Goal: Find contact information: Find contact information

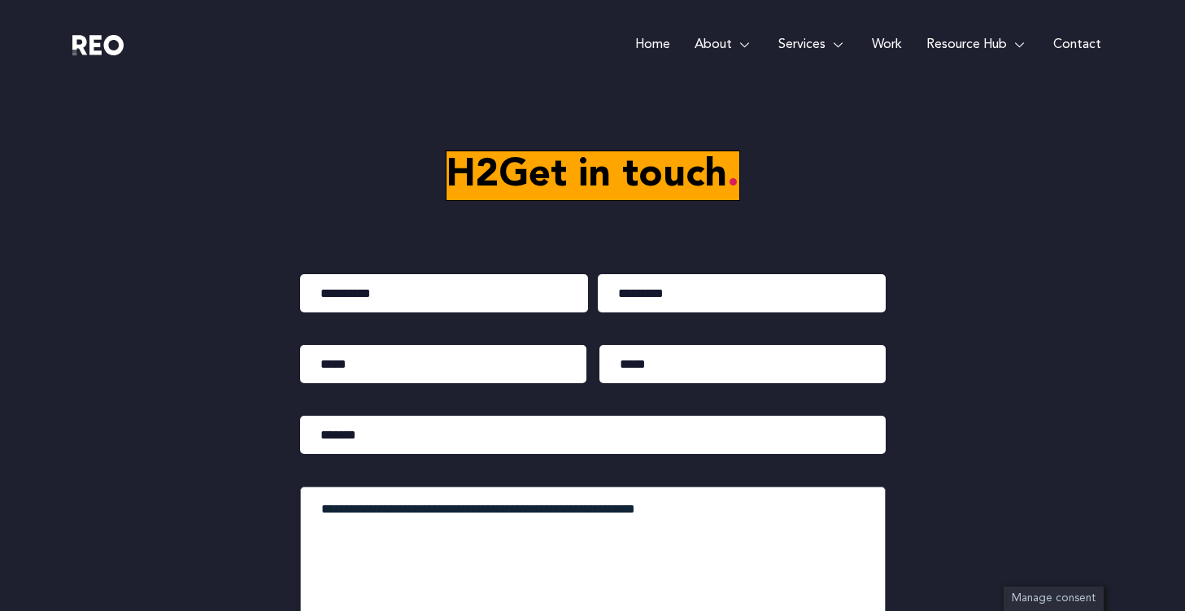
scroll to position [7687, 0]
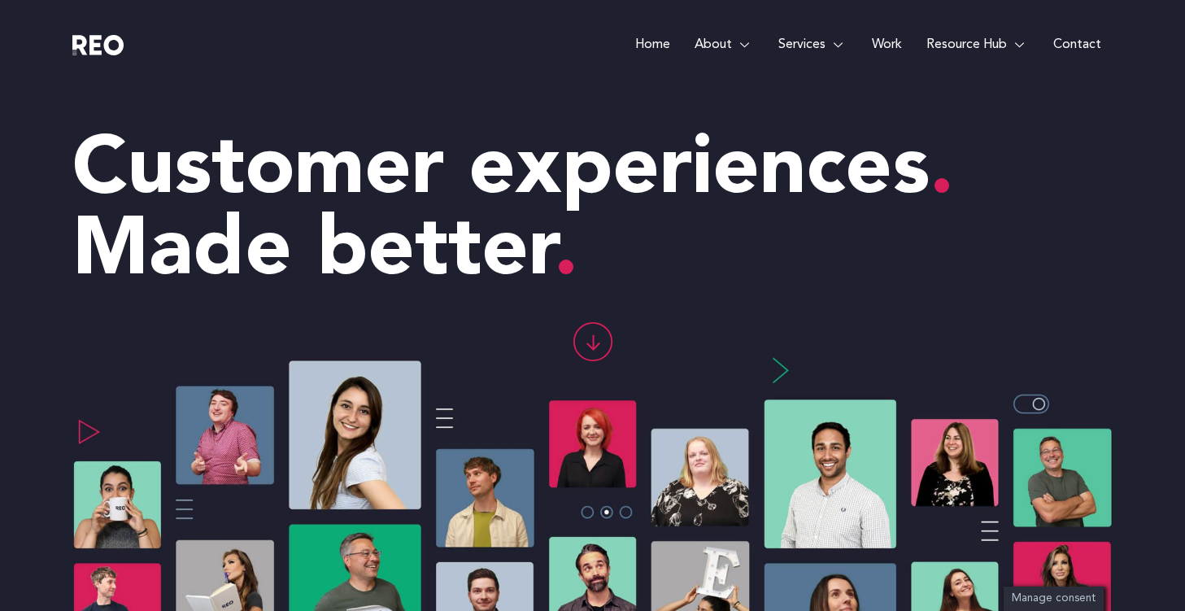
click at [1063, 46] on link "Contact" at bounding box center [1077, 44] width 72 height 89
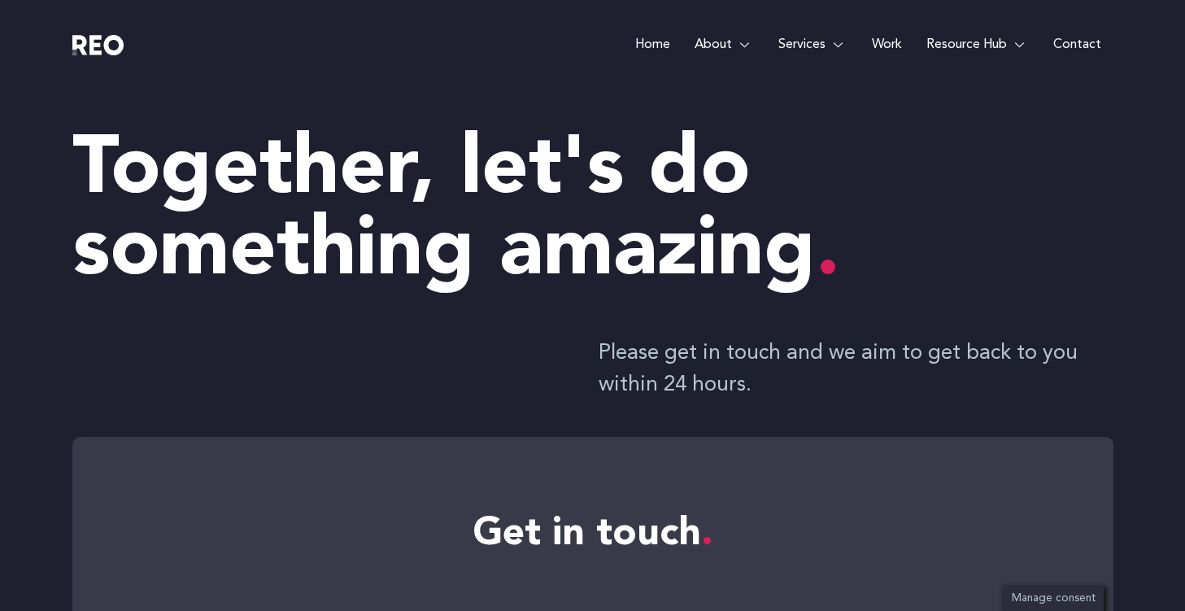
click at [85, 50] on img at bounding box center [98, 45] width 52 height 20
